Goal: Check status: Check status

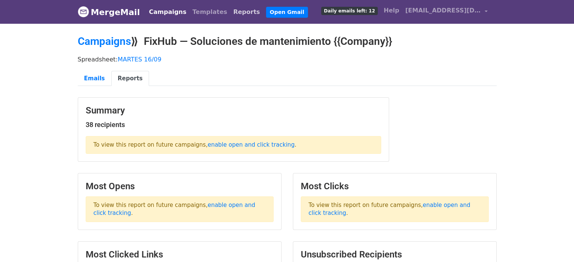
click at [230, 10] on link "Reports" at bounding box center [246, 12] width 33 height 15
click at [160, 9] on link "Campaigns" at bounding box center [167, 12] width 43 height 15
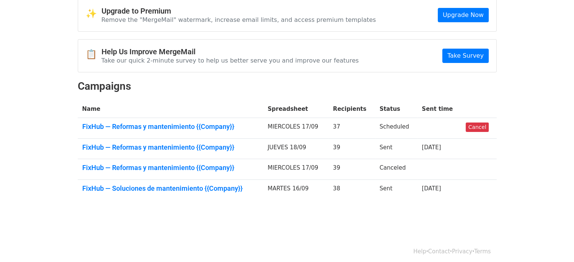
scroll to position [38, 0]
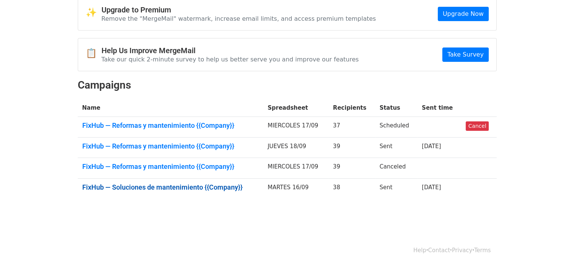
click at [213, 186] on link "FixHub — Soluciones de mantenimiento {{Company}}" at bounding box center [170, 187] width 177 height 8
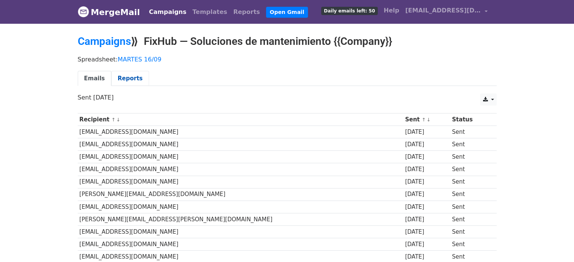
click at [125, 77] on link "Reports" at bounding box center [130, 78] width 38 height 15
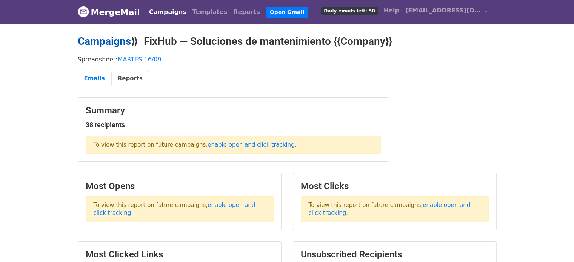
click at [113, 42] on link "Campaigns" at bounding box center [104, 41] width 53 height 12
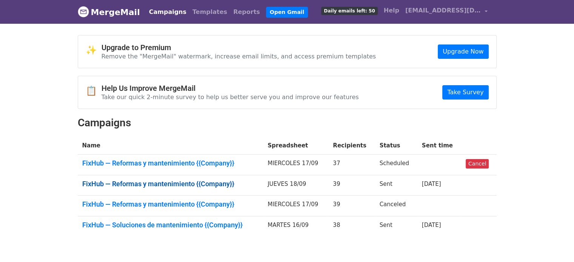
click at [181, 184] on link "FixHub — Reformas y mantenimiento {{Company}}" at bounding box center [170, 184] width 177 height 8
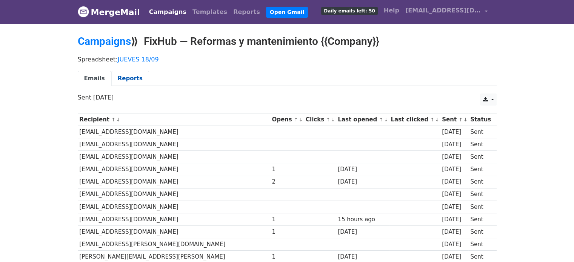
click at [124, 75] on link "Reports" at bounding box center [130, 78] width 38 height 15
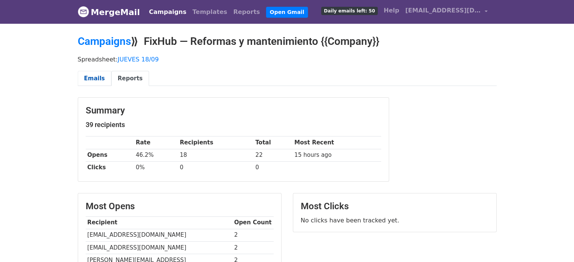
click at [94, 75] on link "Emails" at bounding box center [95, 78] width 34 height 15
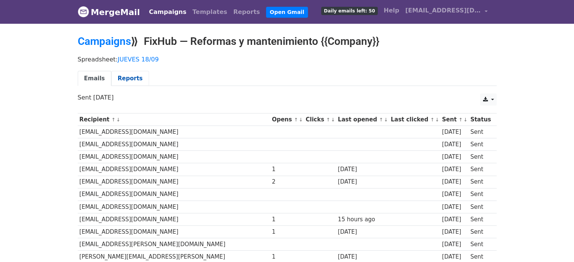
click at [121, 77] on link "Reports" at bounding box center [130, 78] width 38 height 15
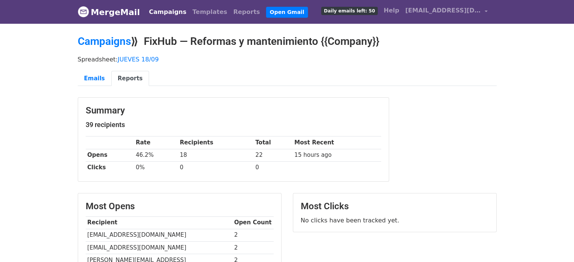
click at [152, 12] on link "Campaigns" at bounding box center [167, 12] width 43 height 15
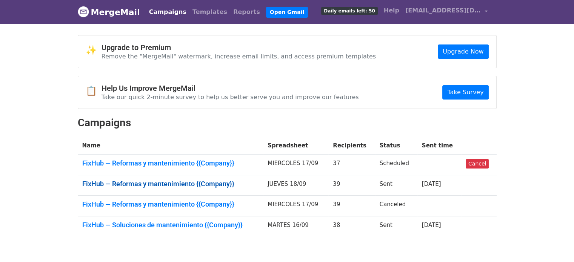
click at [217, 183] on link "FixHub — Reformas y mantenimiento {{Company}}" at bounding box center [170, 184] width 177 height 8
